Goal: Transaction & Acquisition: Purchase product/service

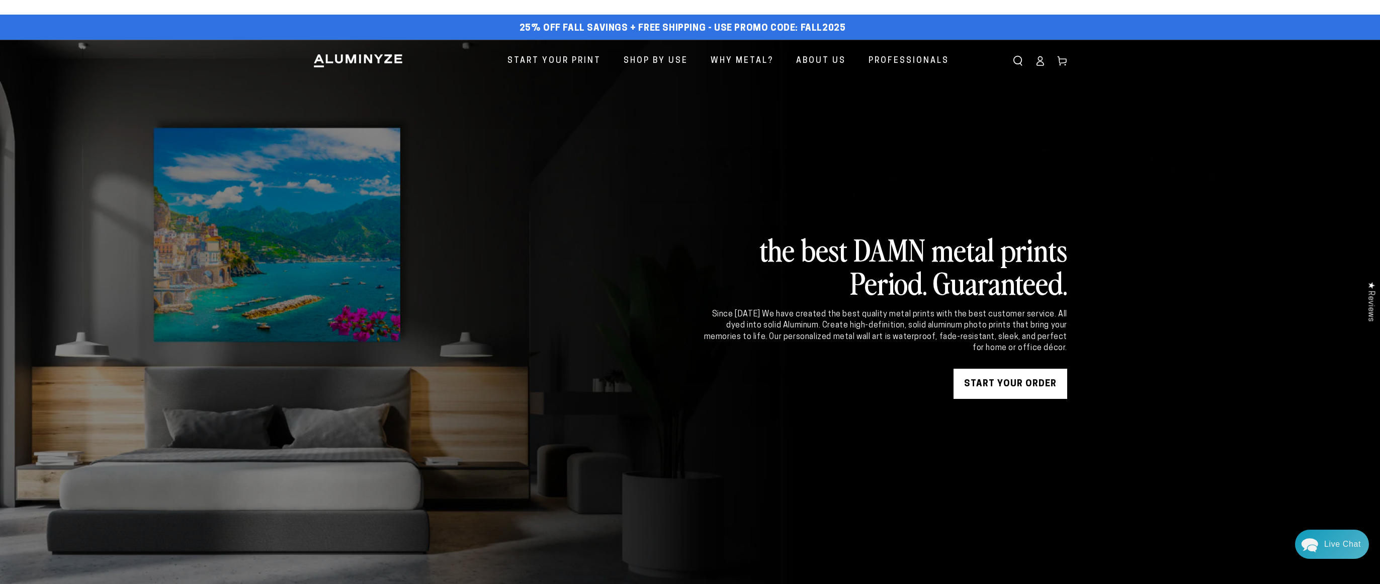
click at [1024, 383] on link "START YOUR Order" at bounding box center [1011, 384] width 114 height 30
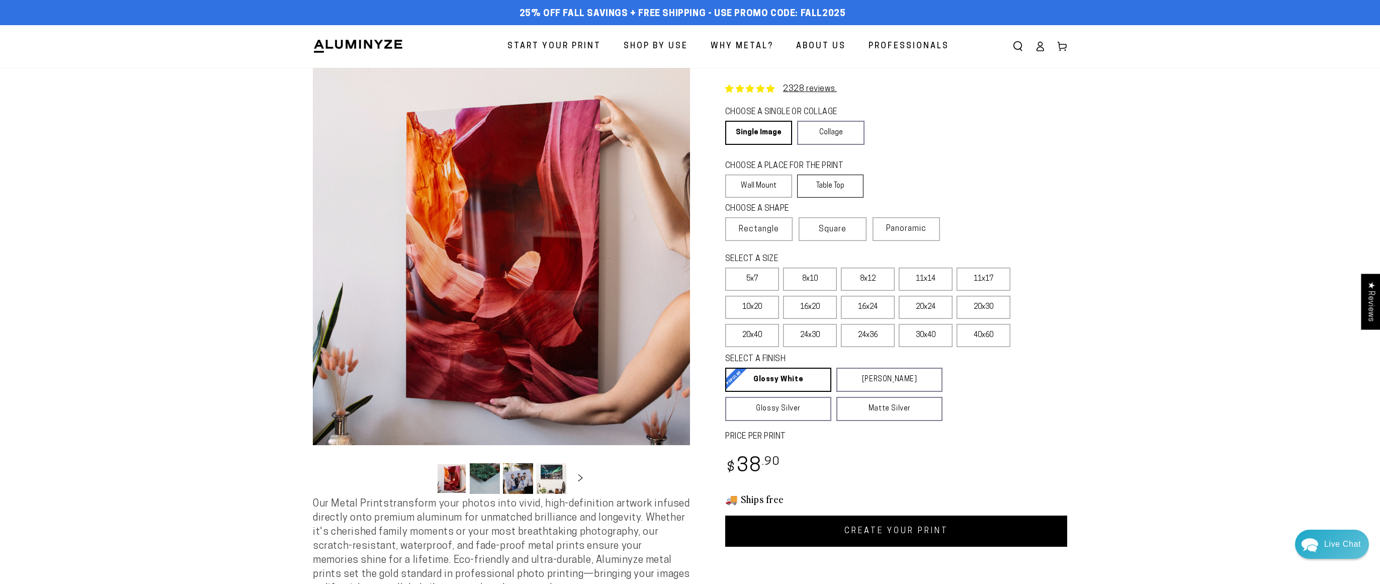
click at [840, 182] on label "Table Top" at bounding box center [830, 186] width 67 height 23
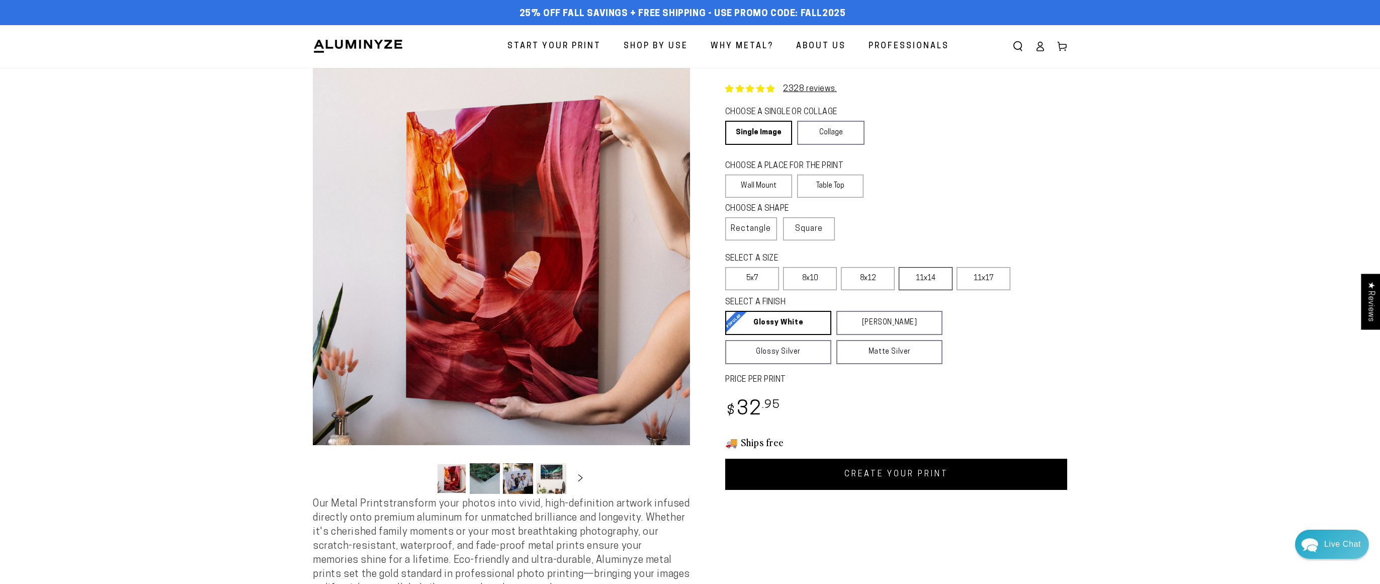
click at [922, 280] on label "11x14" at bounding box center [926, 278] width 54 height 23
click at [946, 282] on label "11x14" at bounding box center [926, 278] width 54 height 23
click at [908, 474] on link "CREATE YOUR PRINT" at bounding box center [896, 474] width 342 height 31
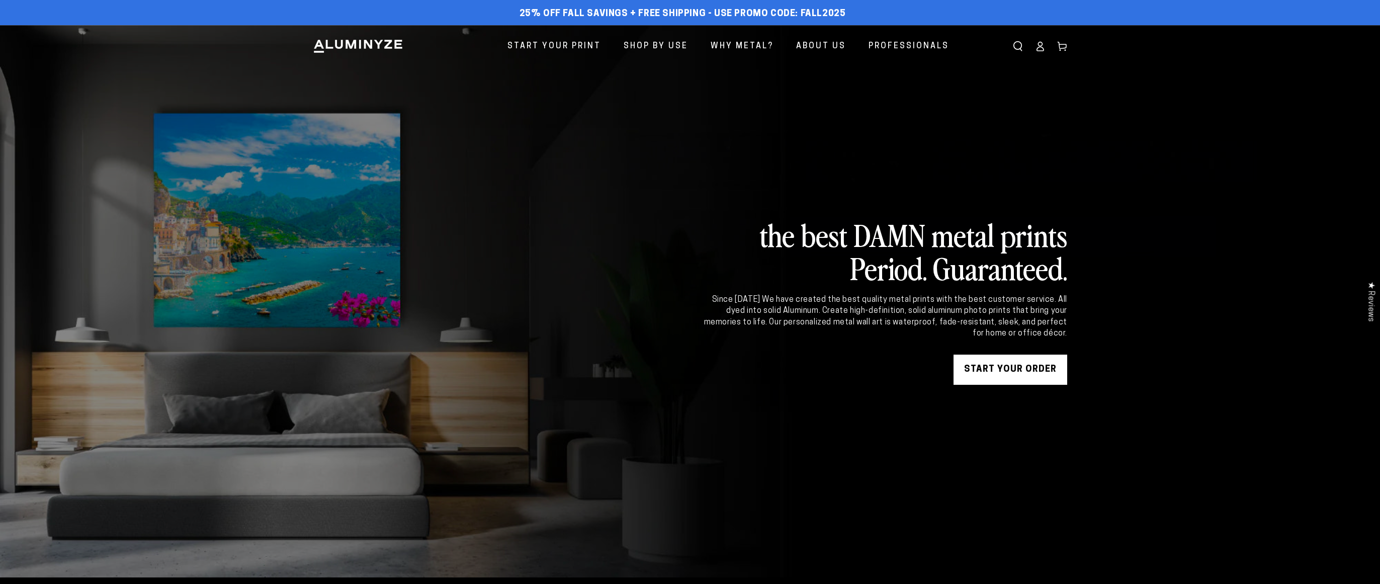
click at [1006, 365] on link "START YOUR Order" at bounding box center [1011, 370] width 114 height 30
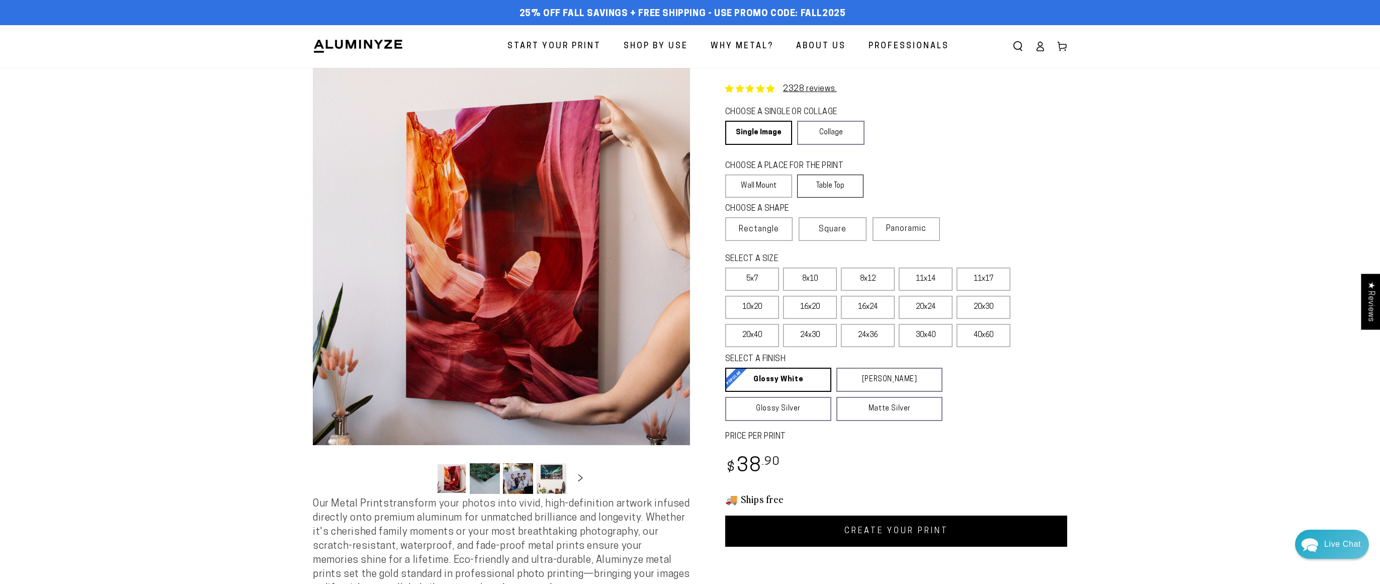
click at [859, 191] on label "Table Top" at bounding box center [830, 186] width 67 height 23
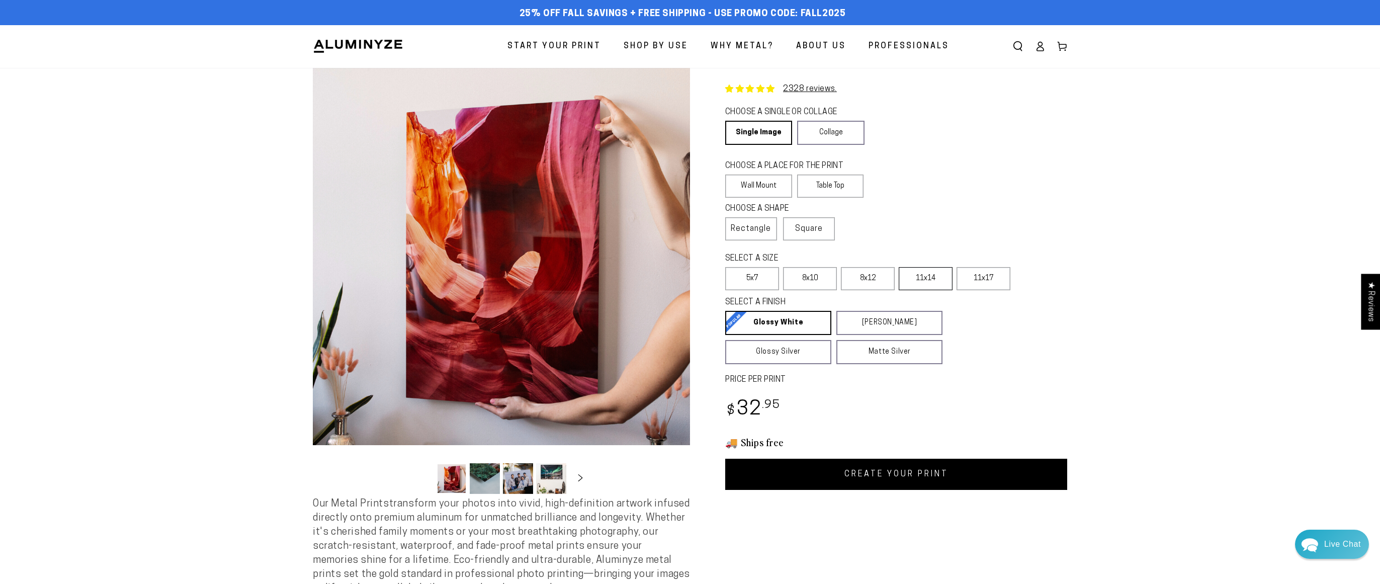
click at [930, 281] on label "11x14" at bounding box center [926, 278] width 54 height 23
click at [844, 472] on link "CREATE YOUR PRINT" at bounding box center [896, 474] width 342 height 31
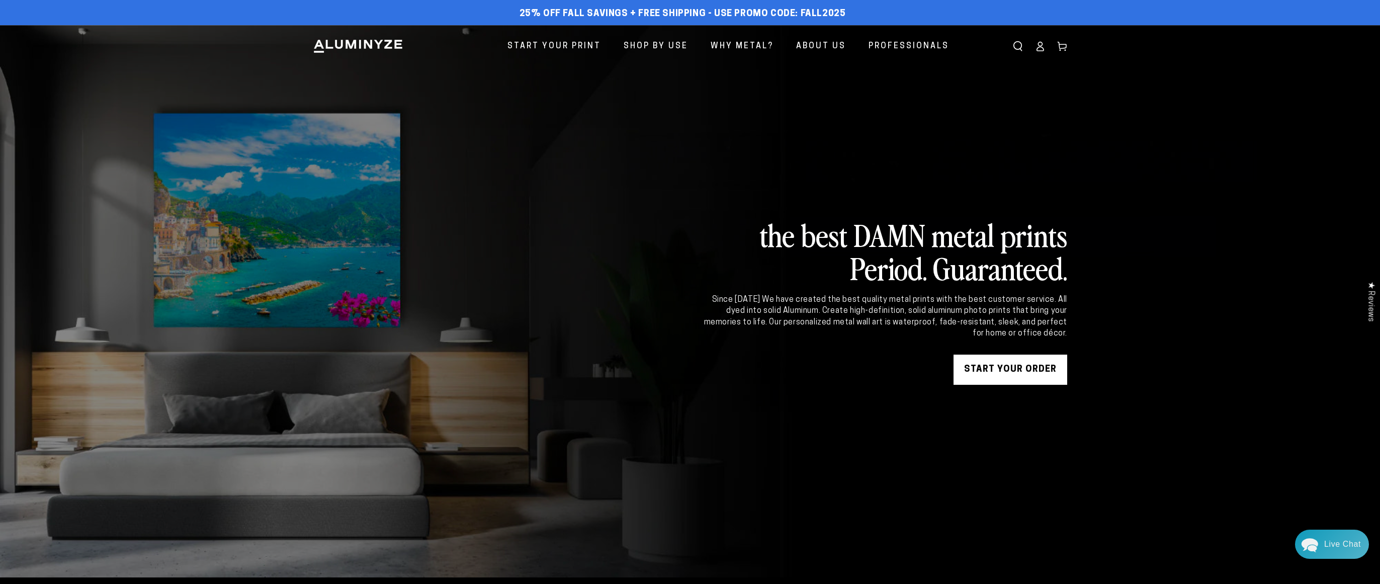
click at [986, 375] on link "START YOUR Order" at bounding box center [1011, 370] width 114 height 30
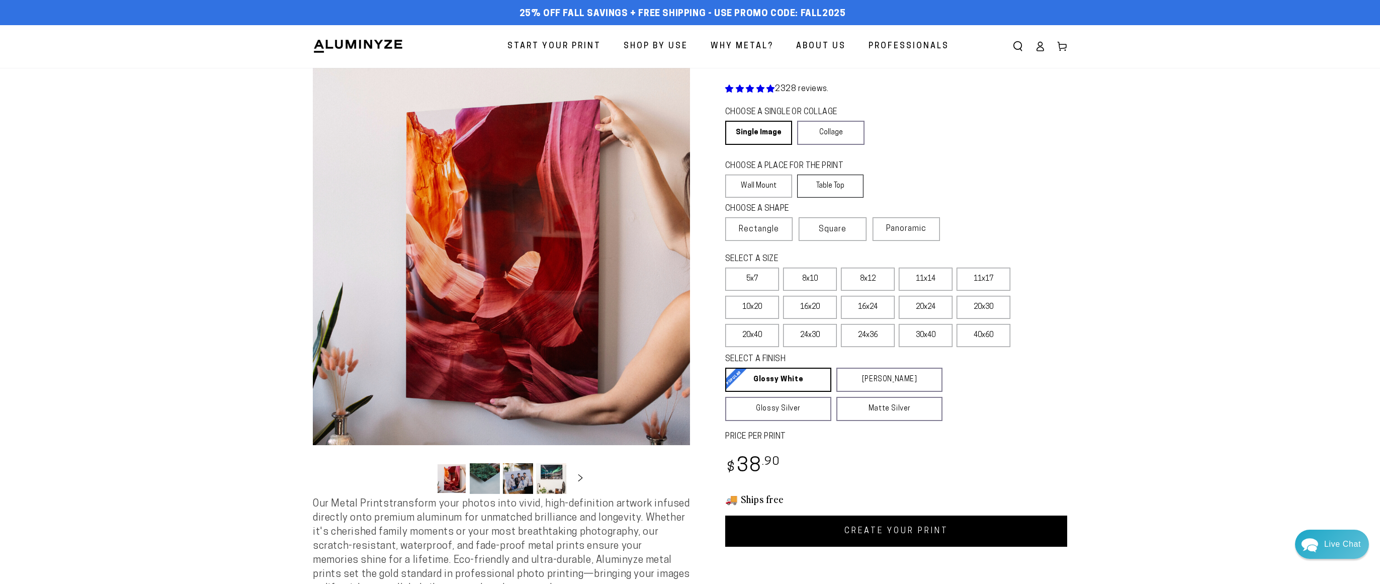
click at [844, 186] on label "Table Top" at bounding box center [830, 186] width 67 height 23
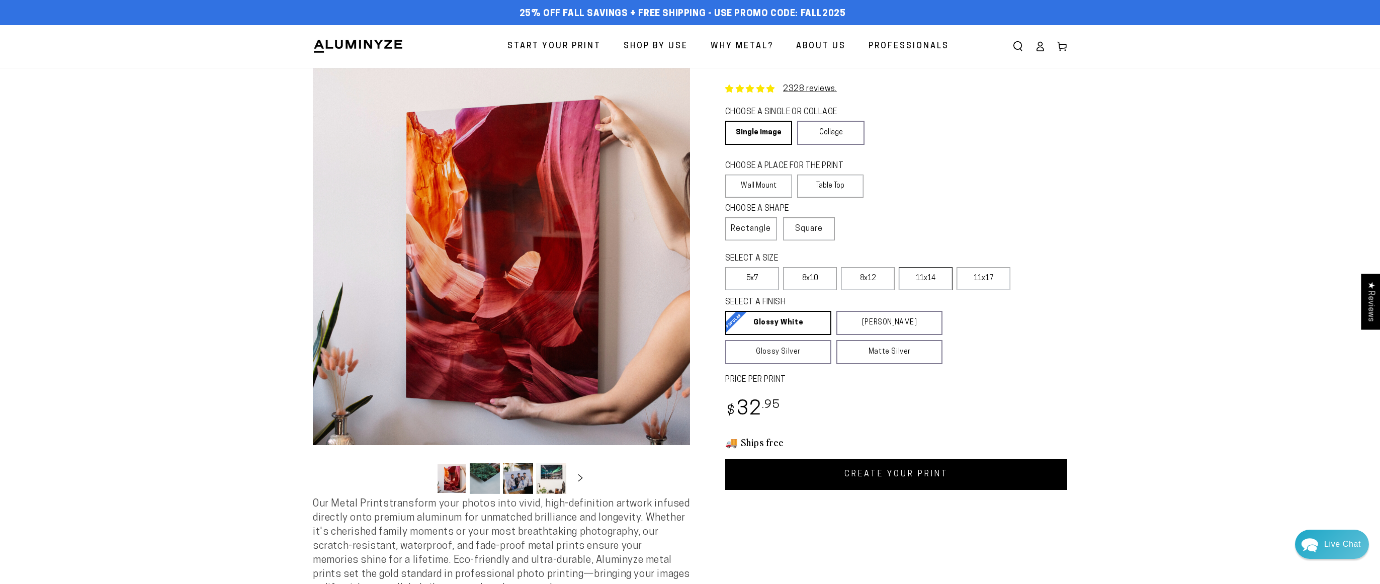
click at [920, 274] on label "11x14" at bounding box center [926, 278] width 54 height 23
click at [951, 472] on link "CREATE YOUR PRINT" at bounding box center [896, 474] width 342 height 31
